Goal: Information Seeking & Learning: Learn about a topic

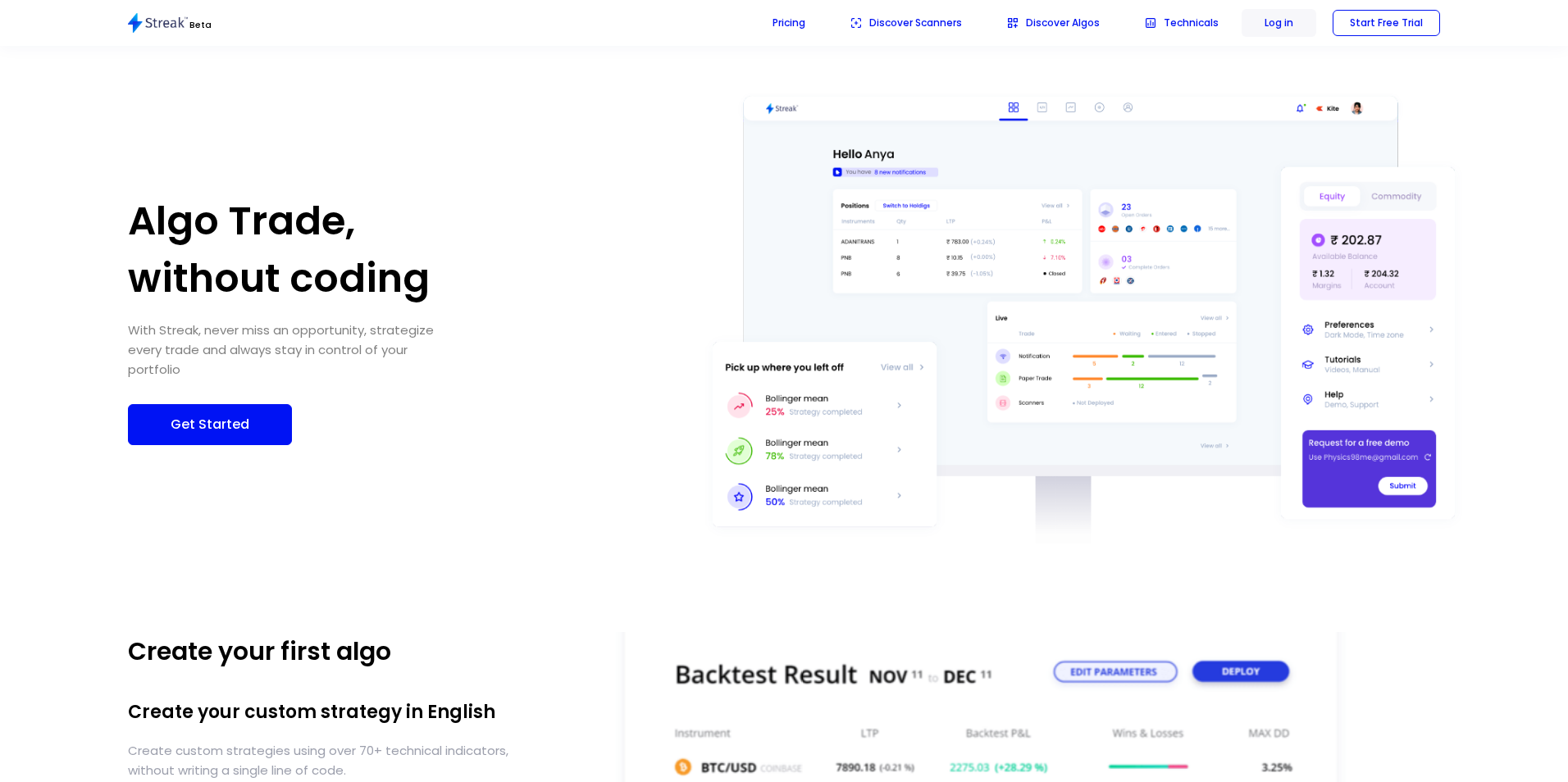
click at [1282, 29] on p "Log in" at bounding box center [1278, 22] width 29 height 14
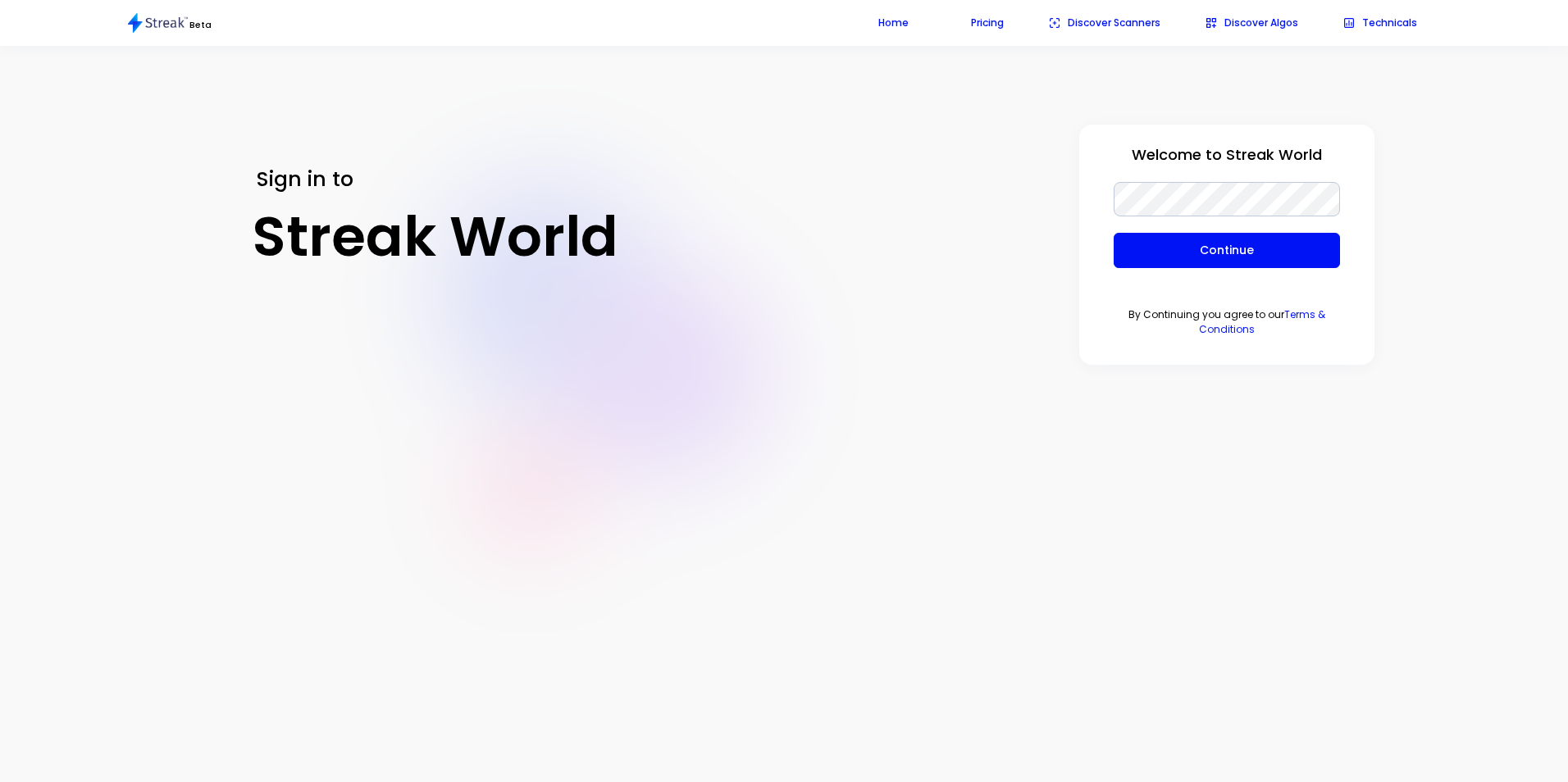
click at [1192, 243] on p "Continue" at bounding box center [1227, 250] width 192 height 17
click at [1181, 250] on p "Continue" at bounding box center [1227, 250] width 192 height 17
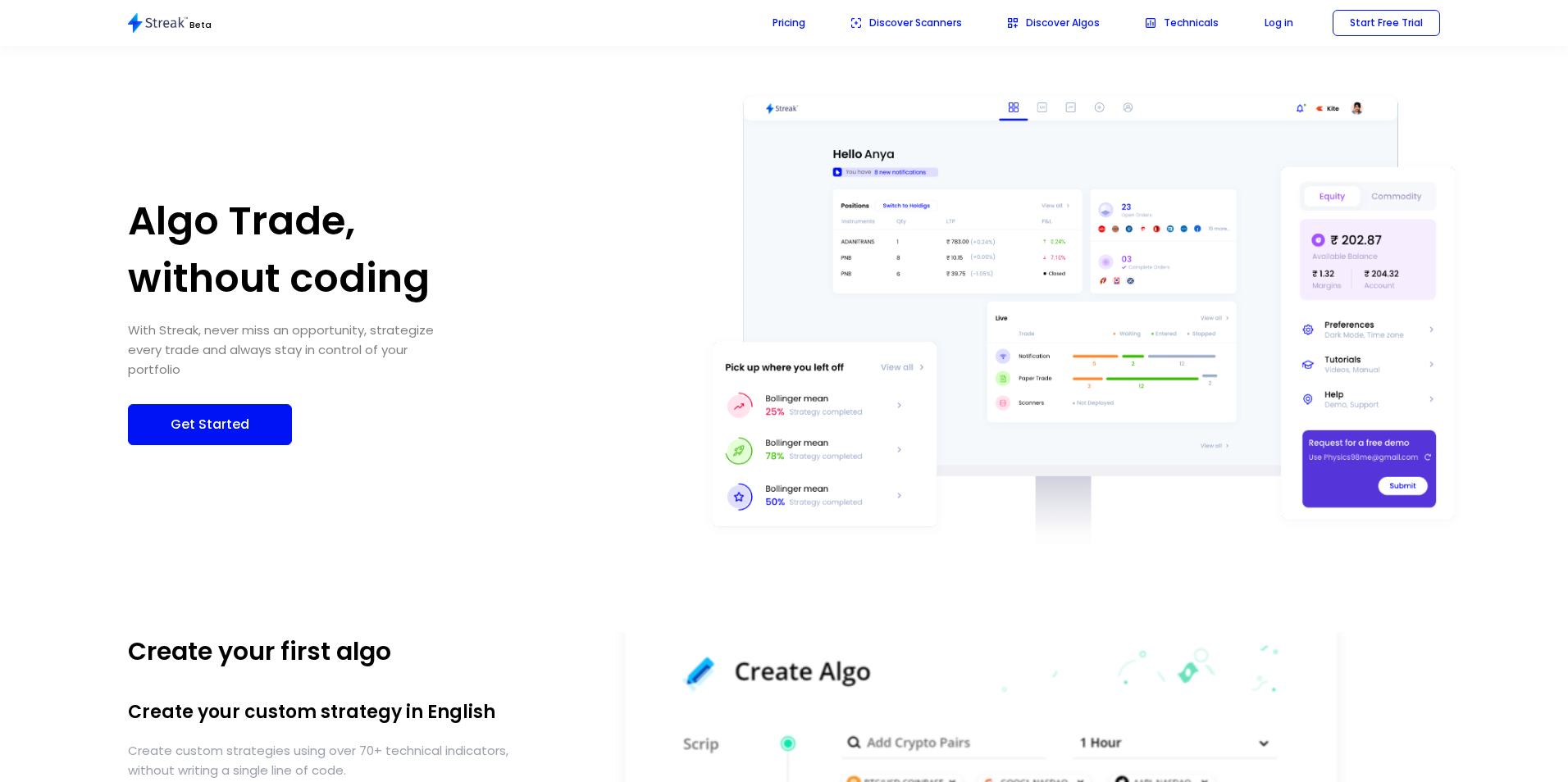
click at [218, 435] on p "Get Started" at bounding box center [210, 424] width 130 height 21
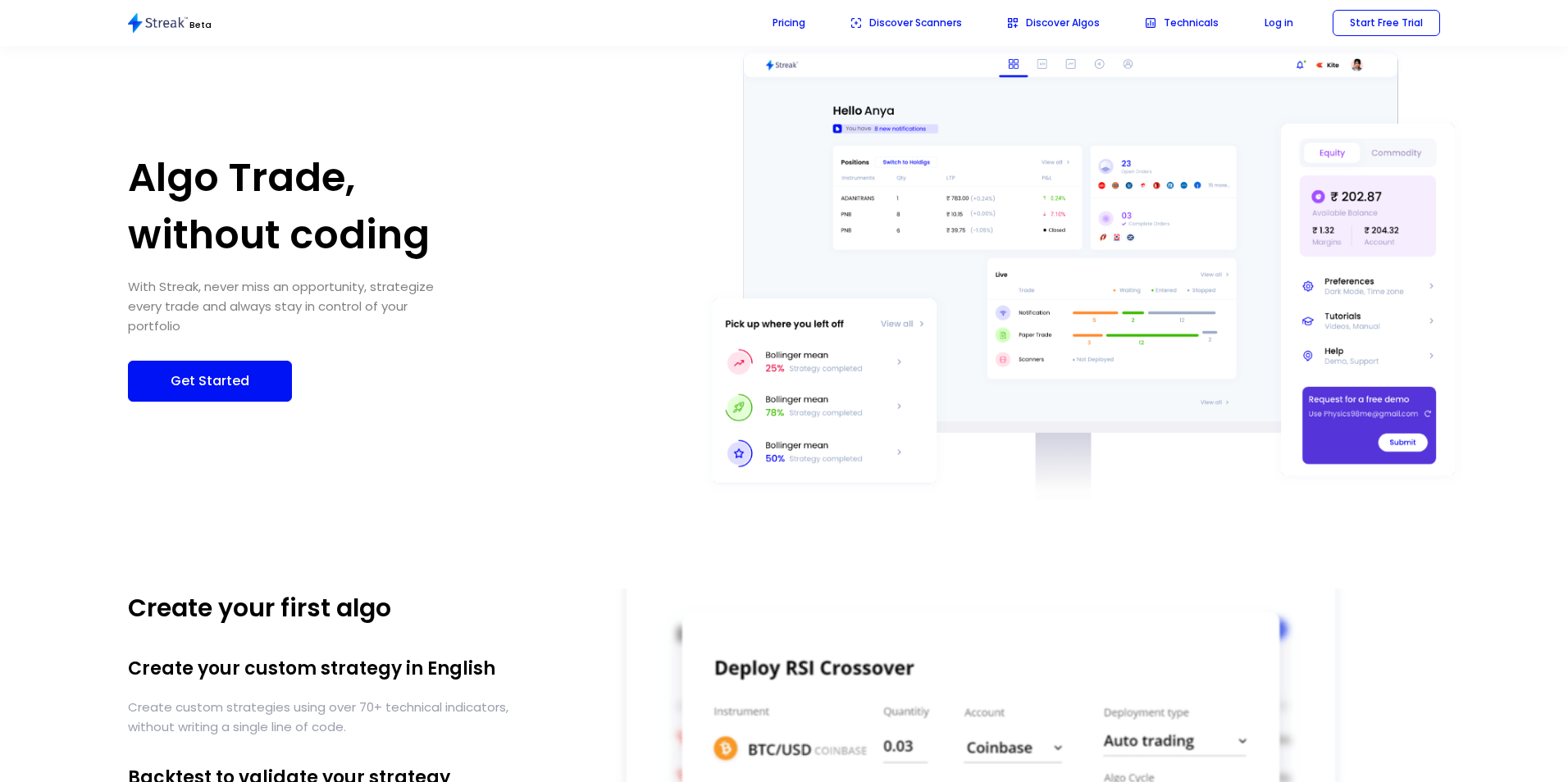
scroll to position [82, 0]
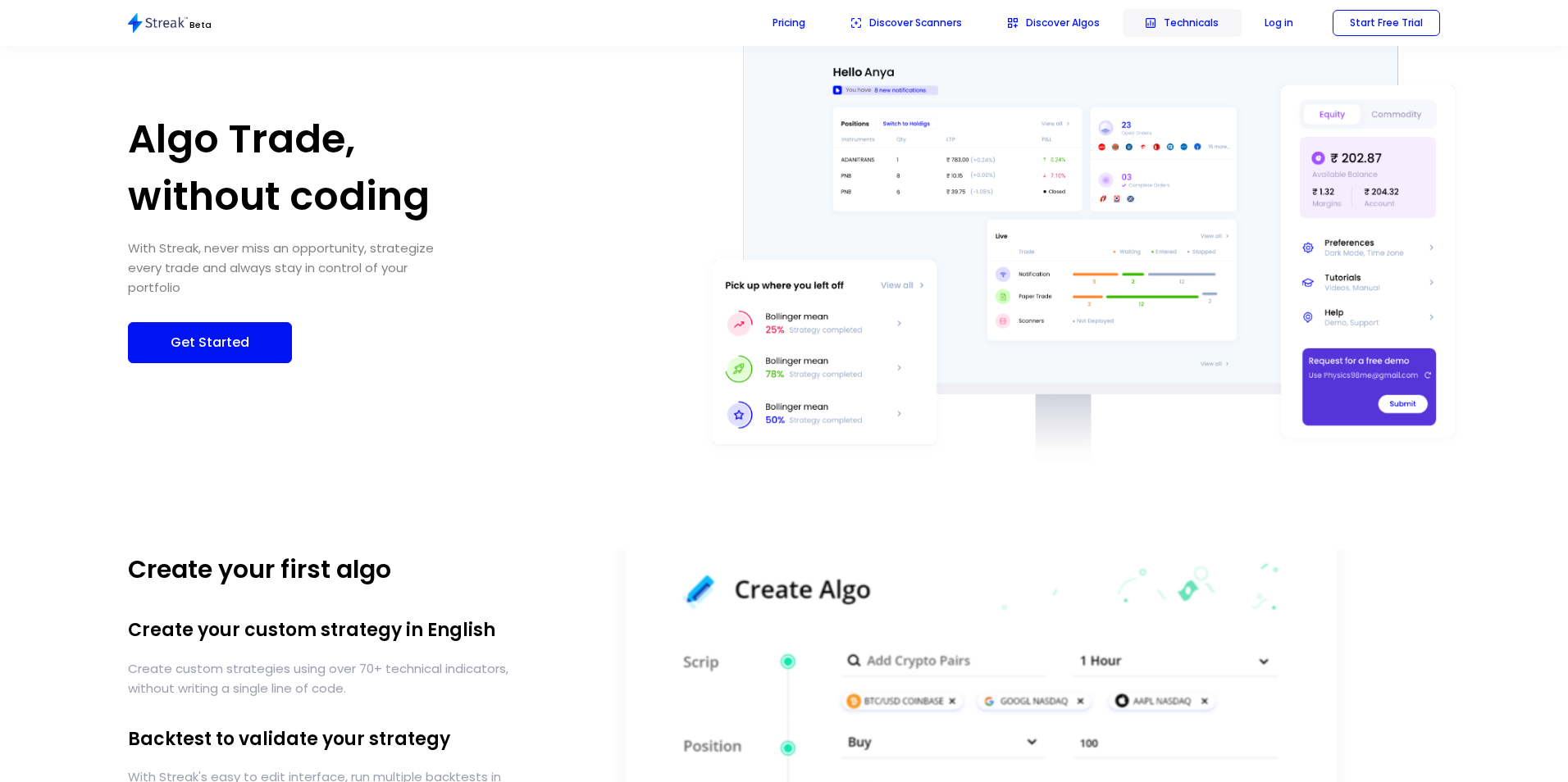
click at [1172, 26] on p "Technicals" at bounding box center [1190, 22] width 54 height 14
